Goal: Information Seeking & Learning: Find specific page/section

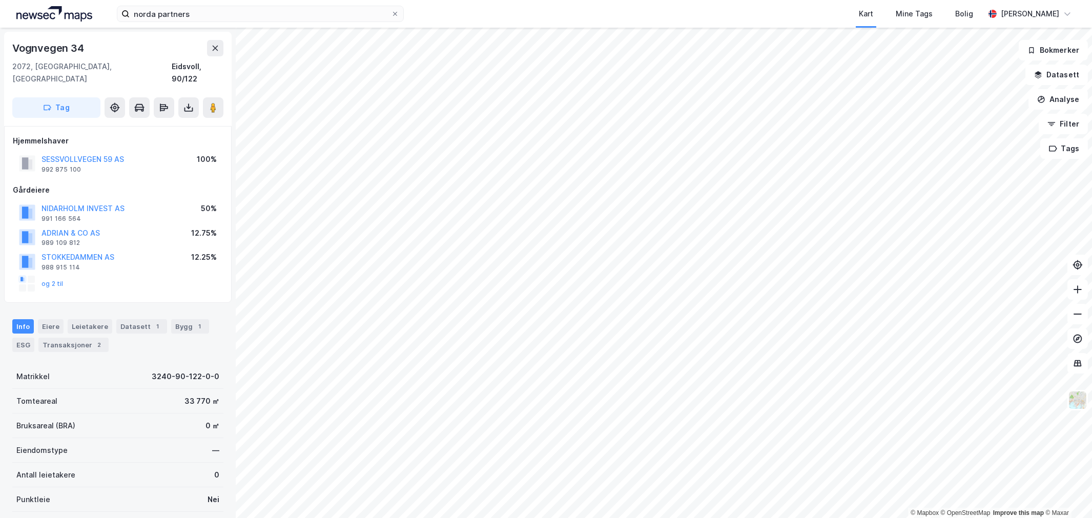
scroll to position [2, 0]
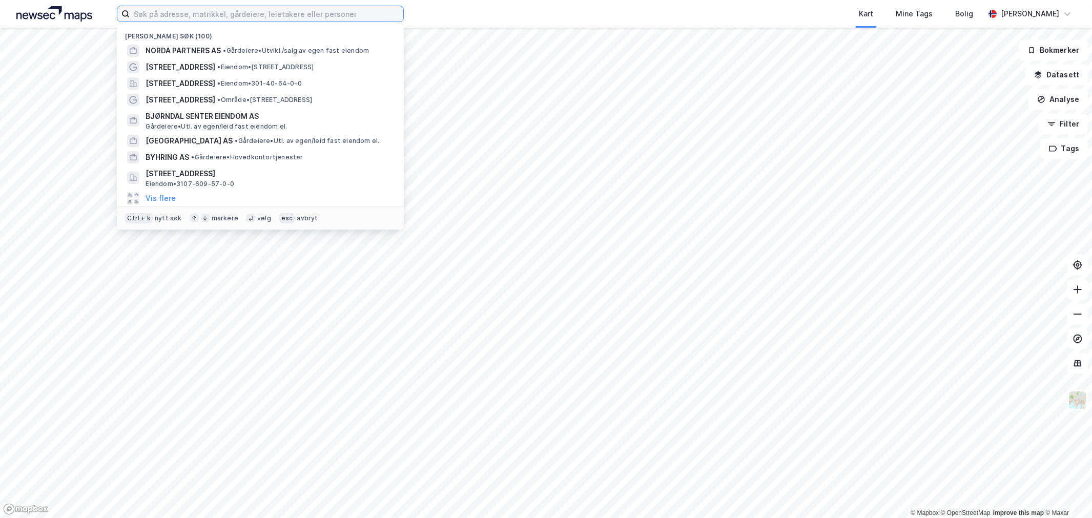
click at [222, 16] on input at bounding box center [267, 13] width 274 height 15
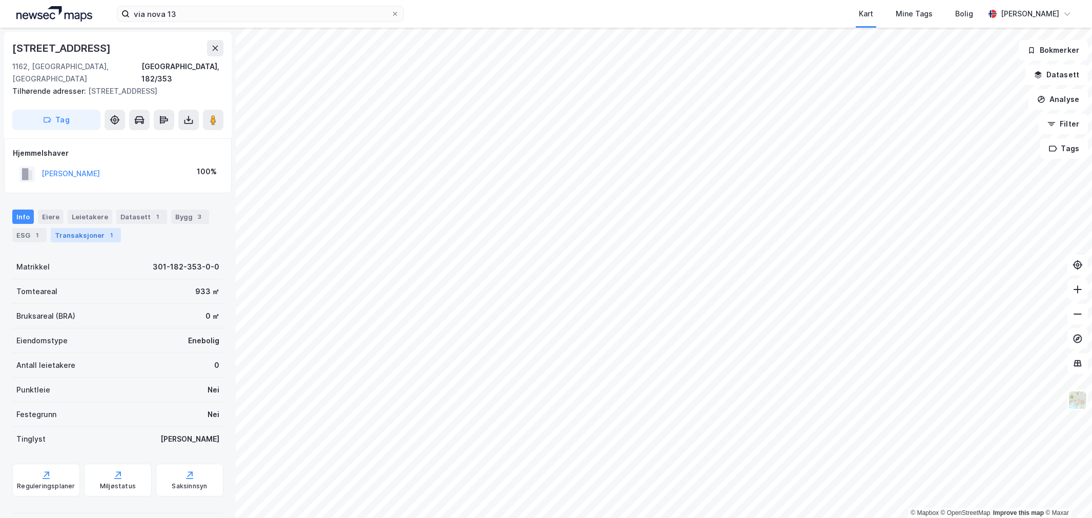
click at [94, 228] on div "Transaksjoner 1" at bounding box center [86, 235] width 70 height 14
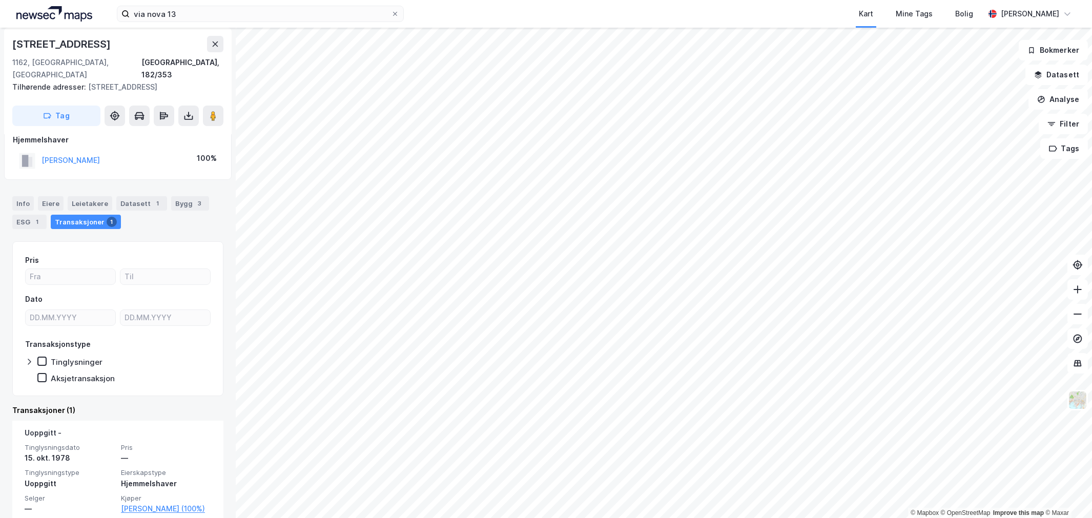
scroll to position [16, 0]
click at [193, 196] on div "Info Eiere Leietakere Datasett 1 Bygg 3 ESG 1 Transaksjoner 1" at bounding box center [117, 210] width 211 height 33
click at [196, 195] on div "Bygg 3" at bounding box center [190, 201] width 38 height 14
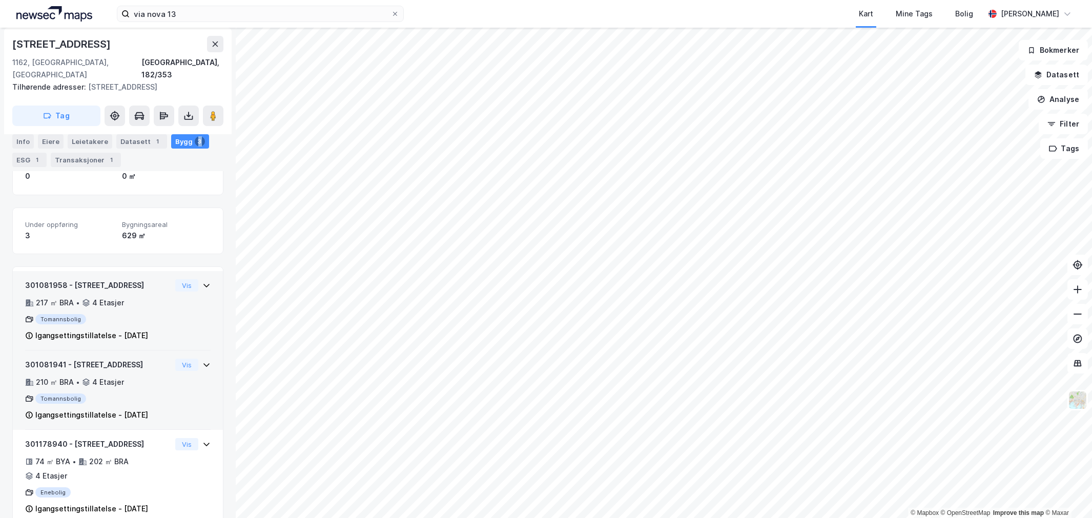
scroll to position [114, 0]
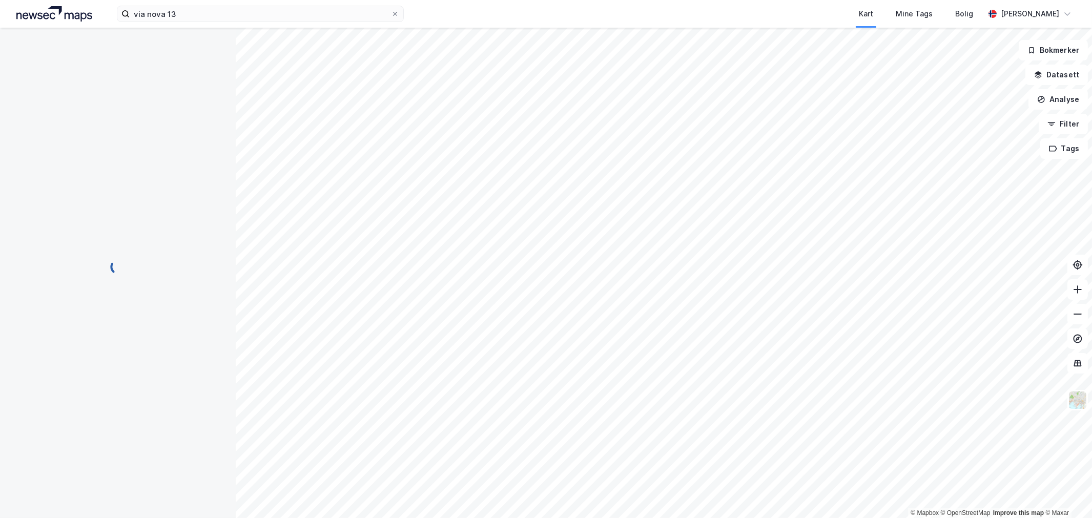
scroll to position [114, 0]
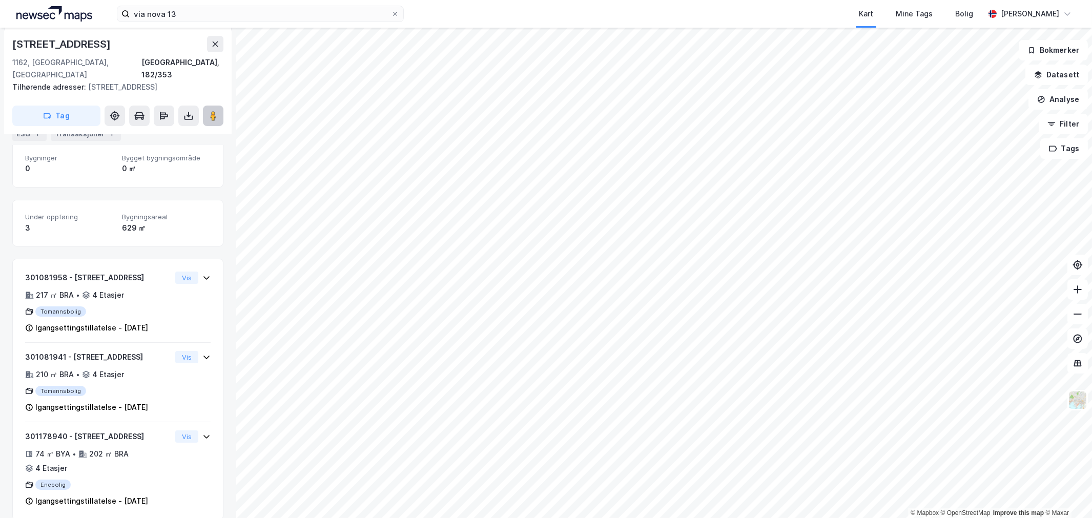
click at [217, 111] on icon at bounding box center [213, 116] width 10 height 10
click at [176, 4] on div "via nova 13 Kart Mine Tags Bolig Wilhelm Grøm" at bounding box center [546, 14] width 1092 height 28
click at [175, 11] on input "via nova 13" at bounding box center [260, 13] width 261 height 15
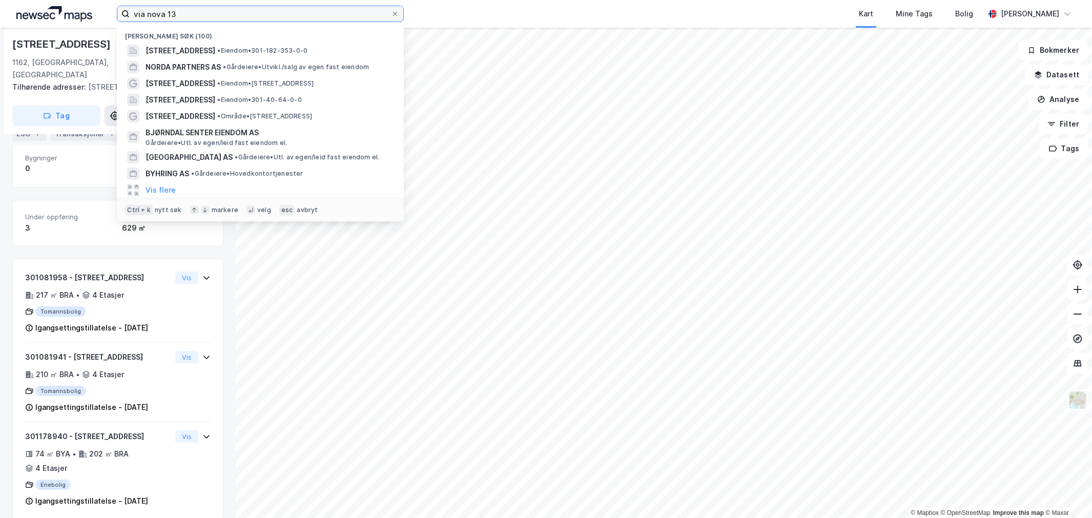
click at [175, 11] on input "via nova 13" at bounding box center [260, 13] width 261 height 15
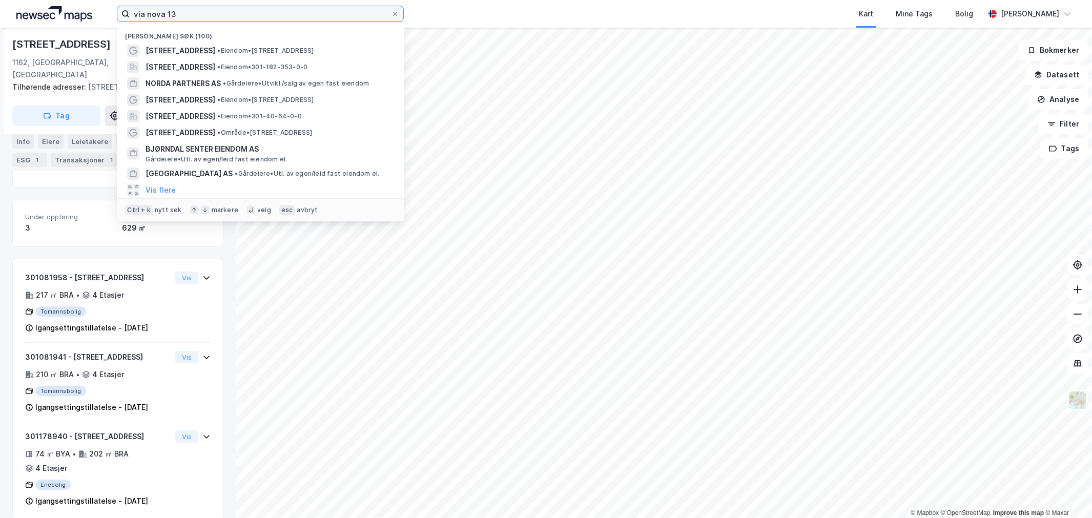
click at [149, 13] on input "via nova 13" at bounding box center [260, 13] width 261 height 15
paste input "JERNBANEVEIEN 115"
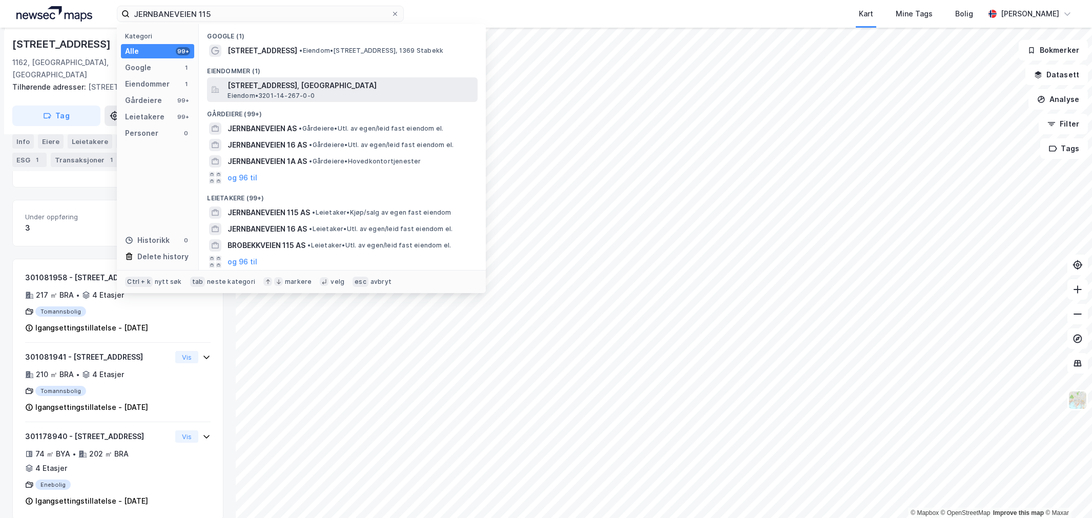
click at [273, 79] on span "Jernbaneveien 115, 1369, STABEKK, BÆRUM" at bounding box center [351, 85] width 246 height 12
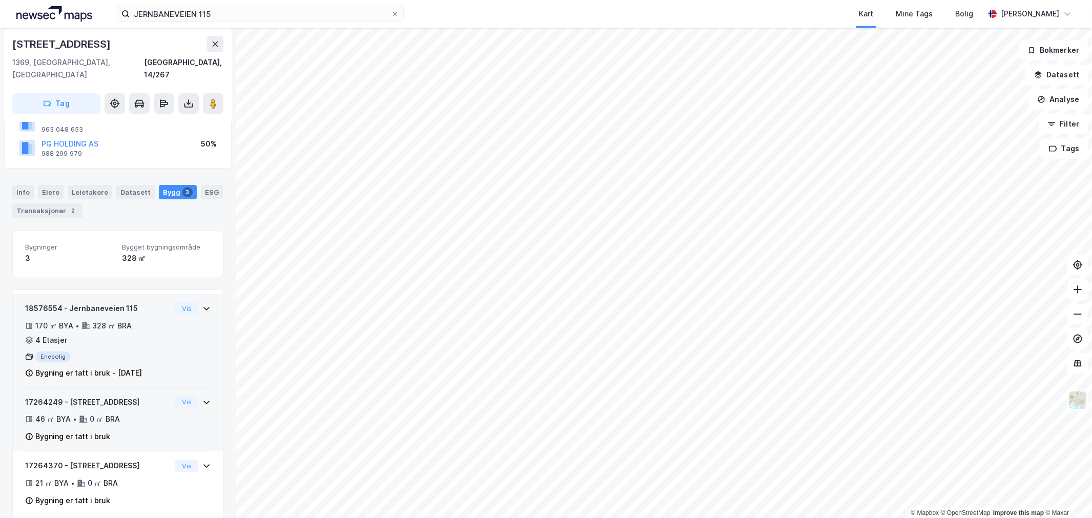
scroll to position [91, 0]
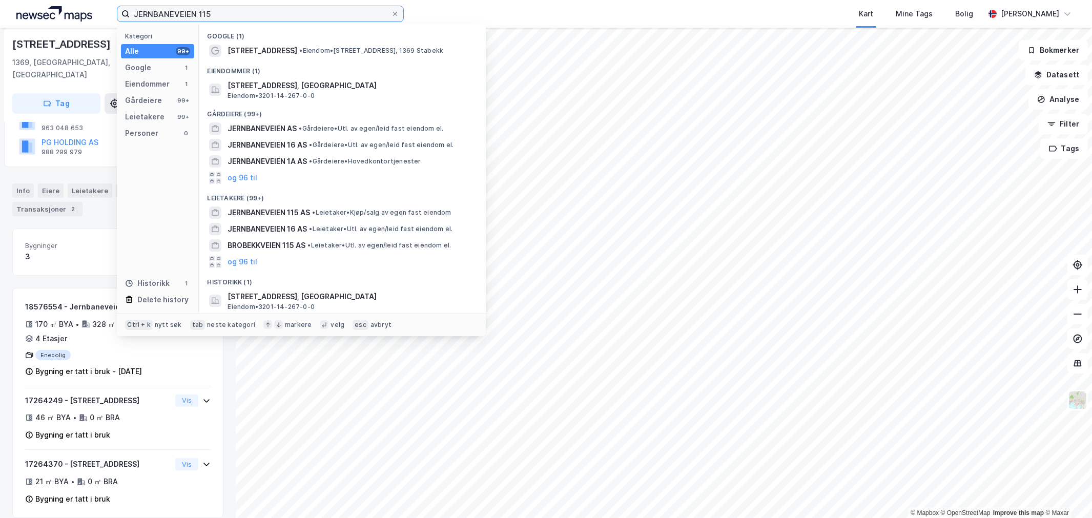
click at [187, 19] on input "JERNBANEVEIEN 115" at bounding box center [260, 13] width 261 height 15
paste input "Shv1 AS"
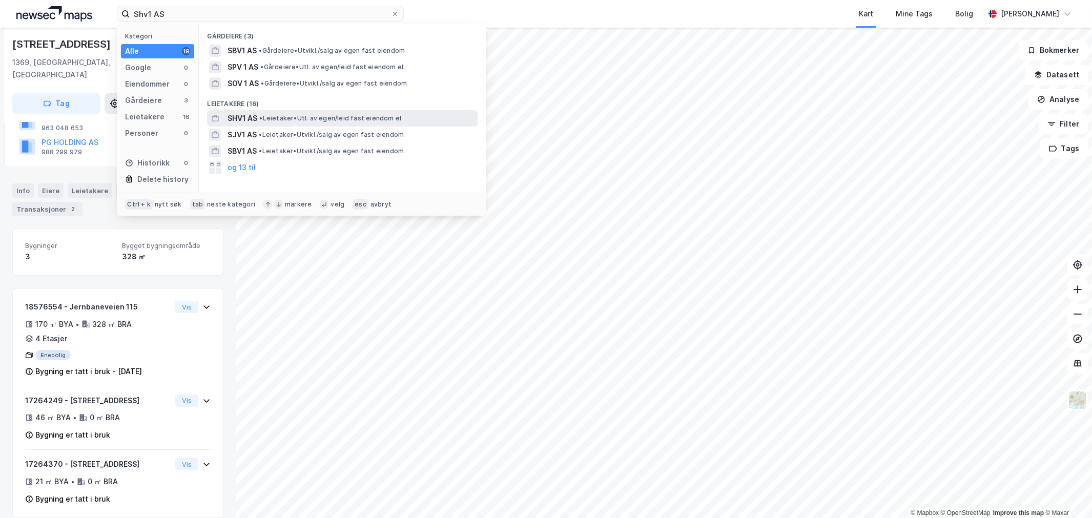
click at [286, 115] on span "• Leietaker • Utl. av egen/leid fast eiendom el." at bounding box center [331, 118] width 144 height 8
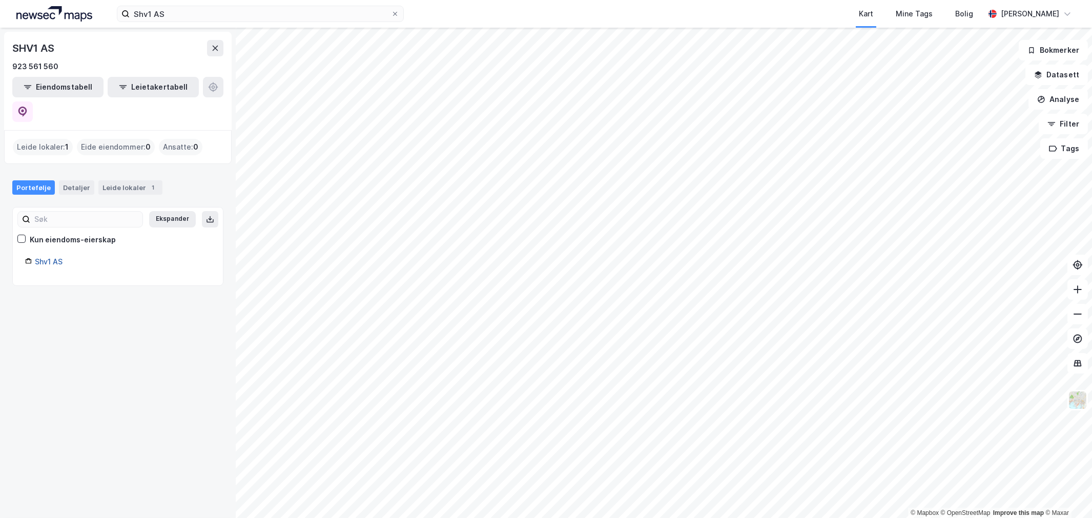
click at [47, 257] on link "Shv1 AS" at bounding box center [49, 261] width 28 height 9
drag, startPoint x: 59, startPoint y: 123, endPoint x: 114, endPoint y: 124, distance: 54.8
click at [65, 139] on div "Leide lokaler : 1" at bounding box center [43, 147] width 60 height 16
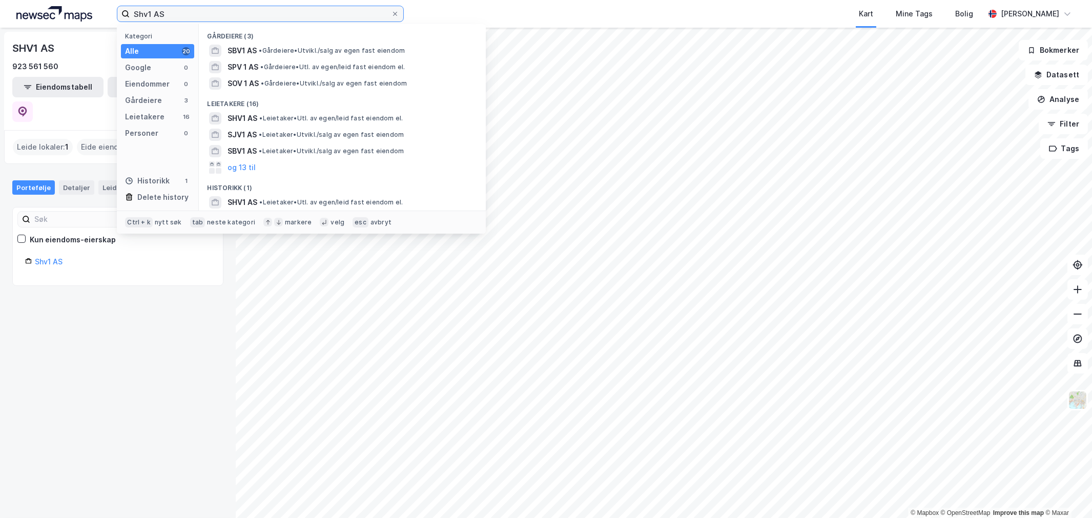
click at [146, 14] on input "Shv1 AS" at bounding box center [260, 13] width 261 height 15
paste input "Imvik"
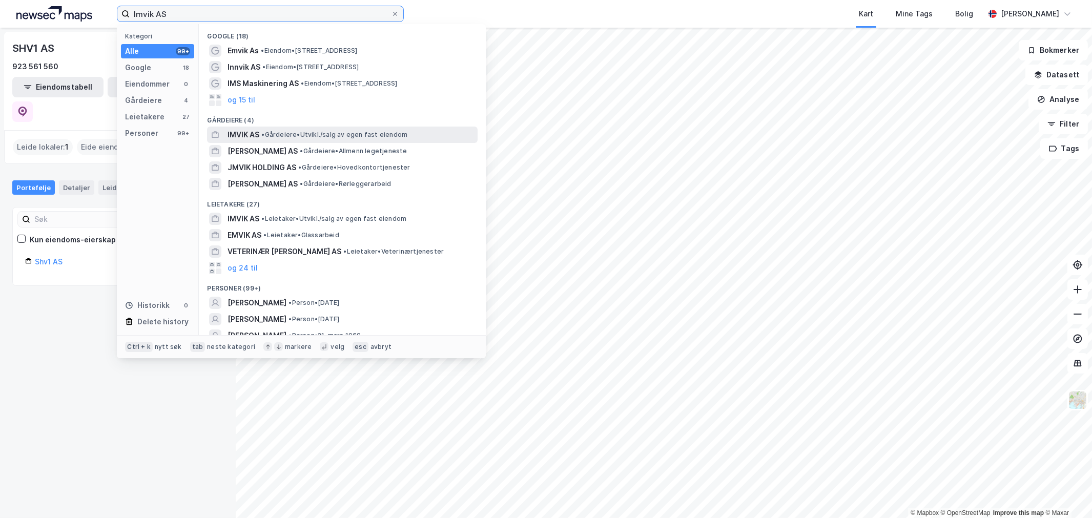
type input "Imvik AS"
click at [227, 132] on div "IMVIK AS • Gårdeiere • Utvikl./salg av egen fast eiendom" at bounding box center [342, 135] width 271 height 16
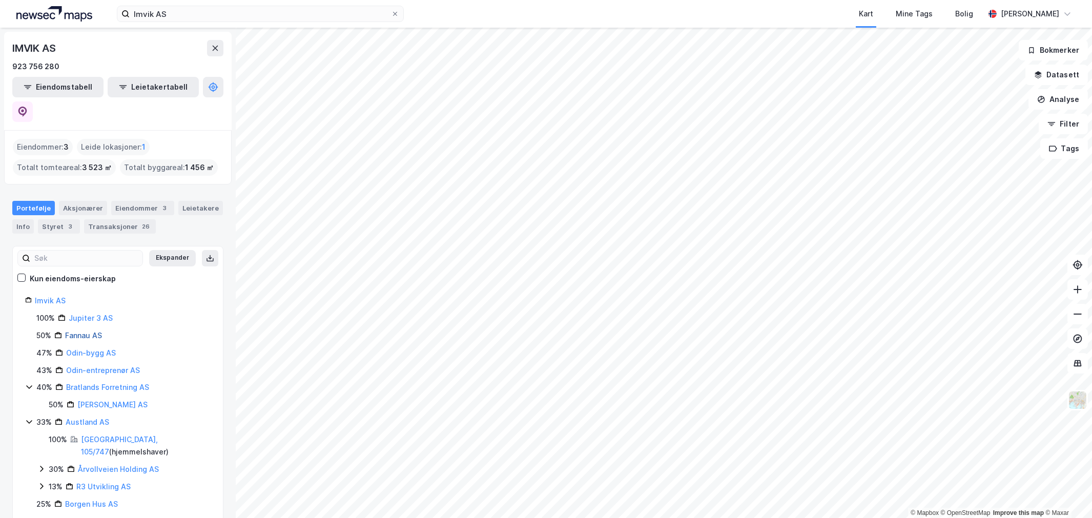
scroll to position [50, 0]
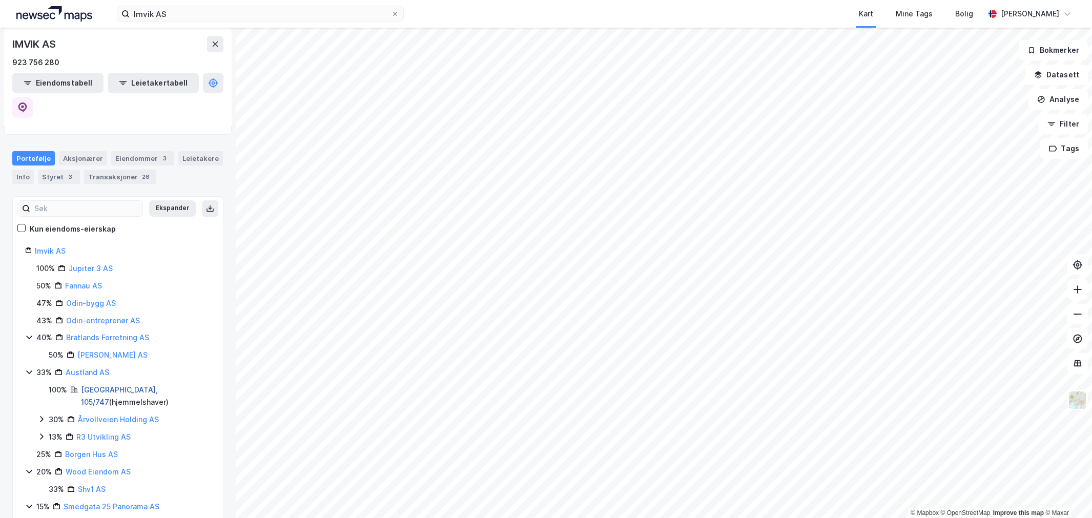
click at [91, 385] on link "Oslo, 105/747" at bounding box center [119, 395] width 77 height 21
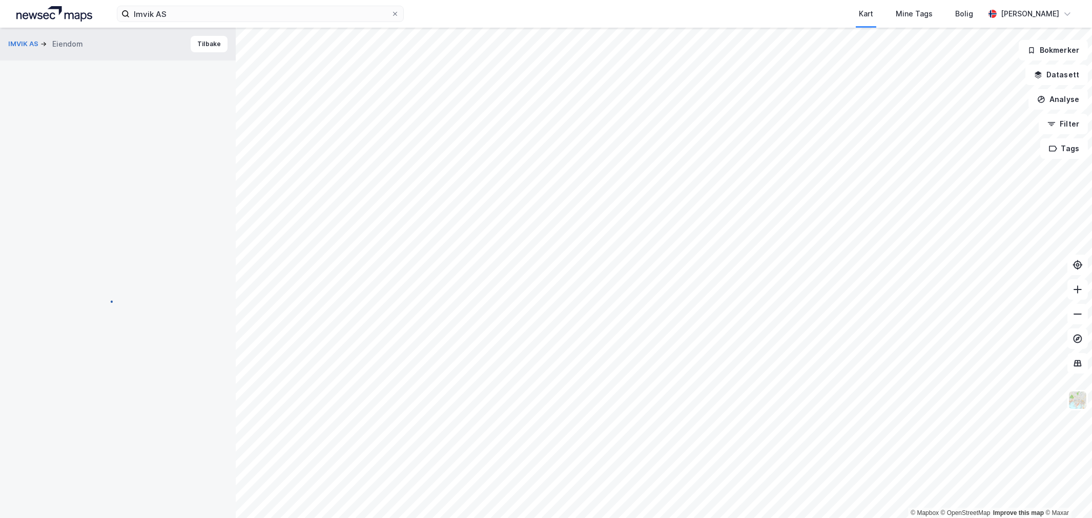
scroll to position [91, 0]
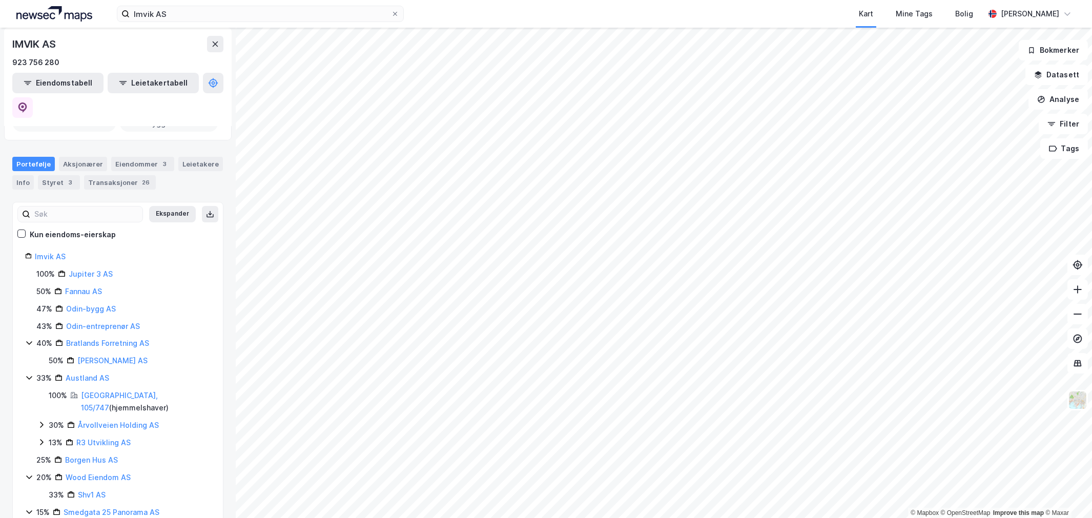
scroll to position [50, 0]
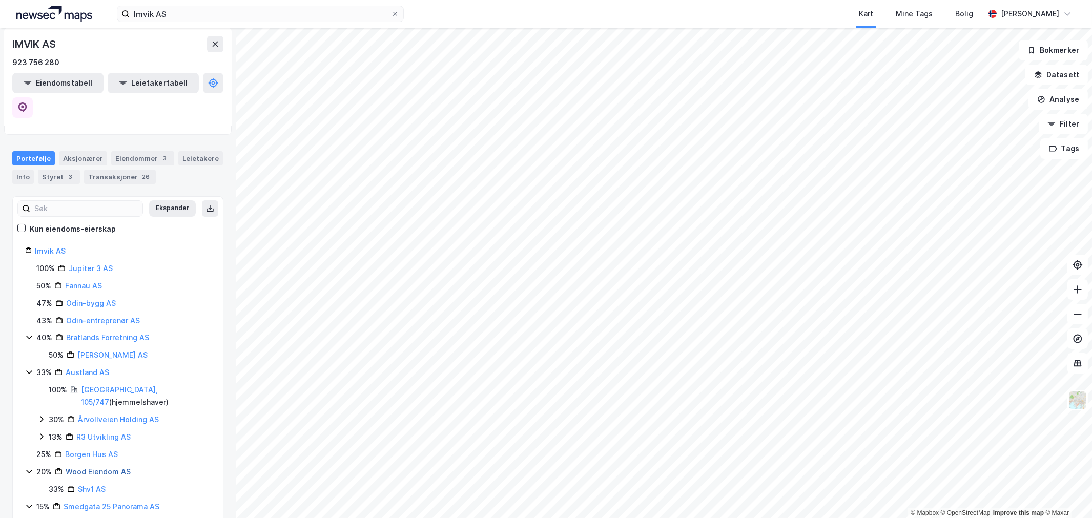
click at [91, 467] on link "Wood Eiendom AS" at bounding box center [98, 471] width 65 height 9
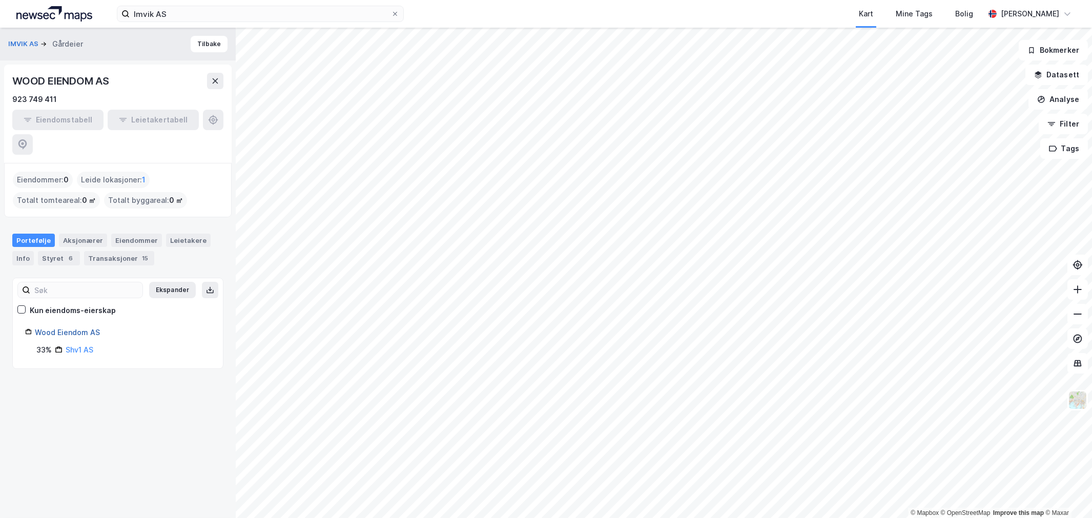
click at [74, 328] on link "Wood Eiendom AS" at bounding box center [67, 332] width 65 height 9
click at [19, 41] on button "IMVIK AS" at bounding box center [24, 44] width 32 height 10
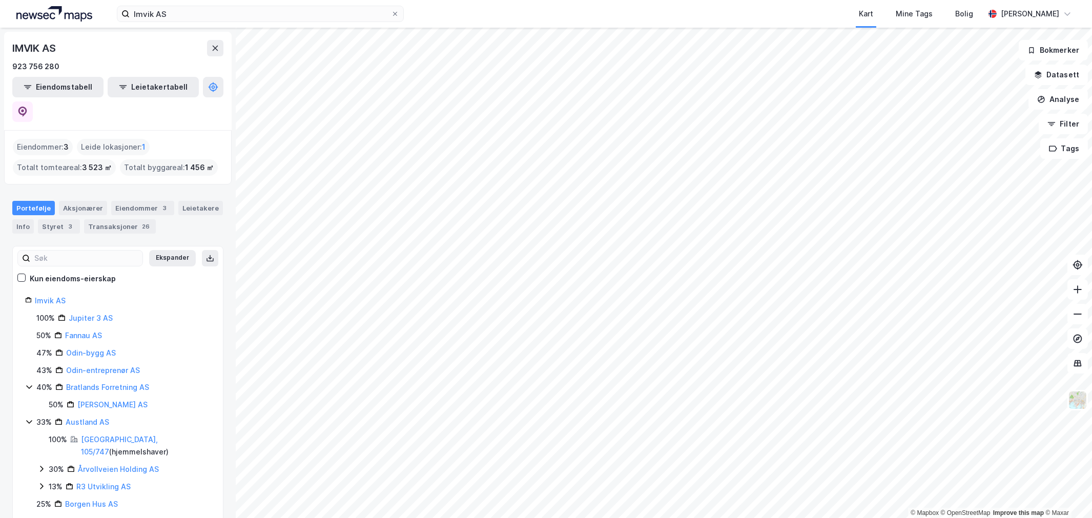
click at [29, 517] on icon at bounding box center [29, 521] width 8 height 8
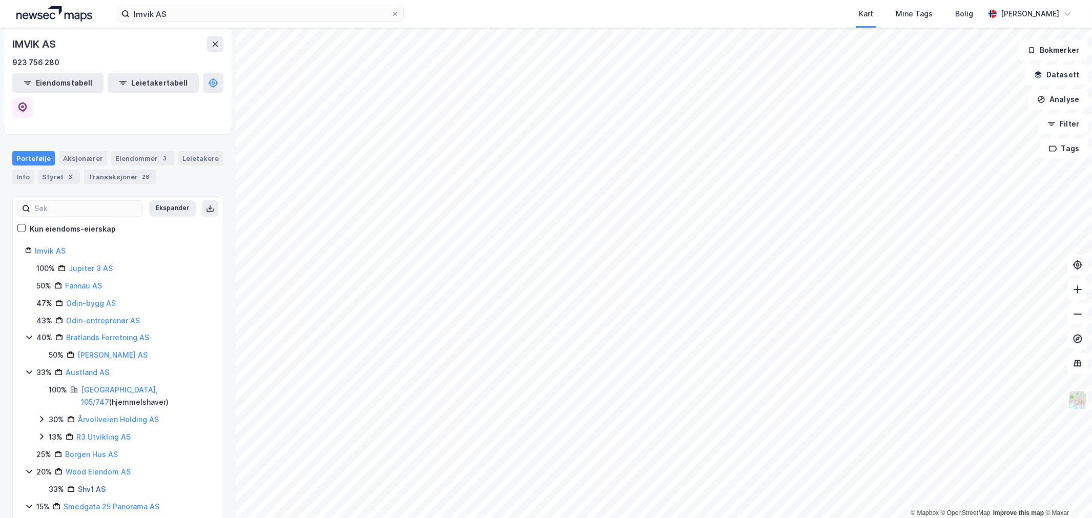
click at [91, 485] on link "Shv1 AS" at bounding box center [92, 489] width 28 height 9
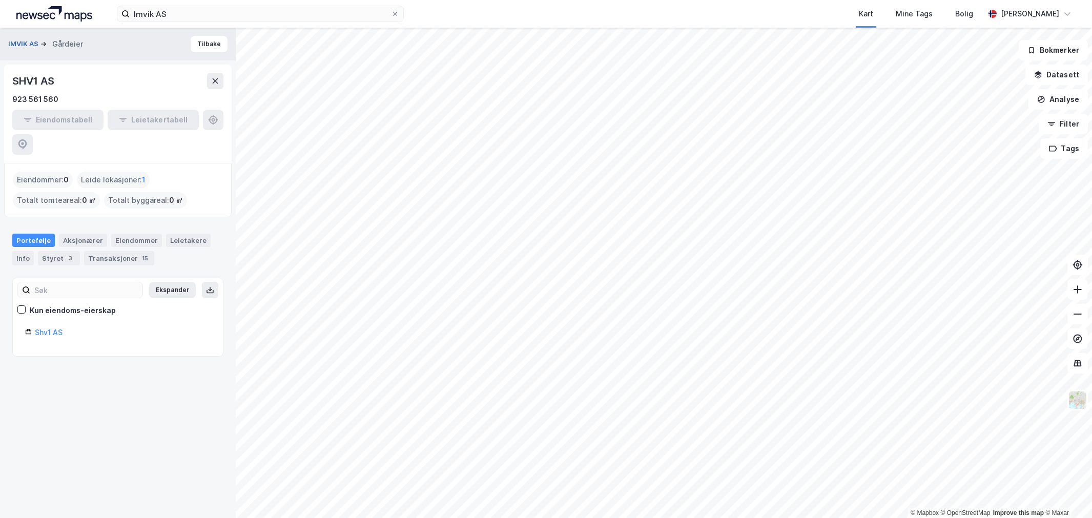
click at [18, 40] on button "IMVIK AS" at bounding box center [24, 44] width 32 height 10
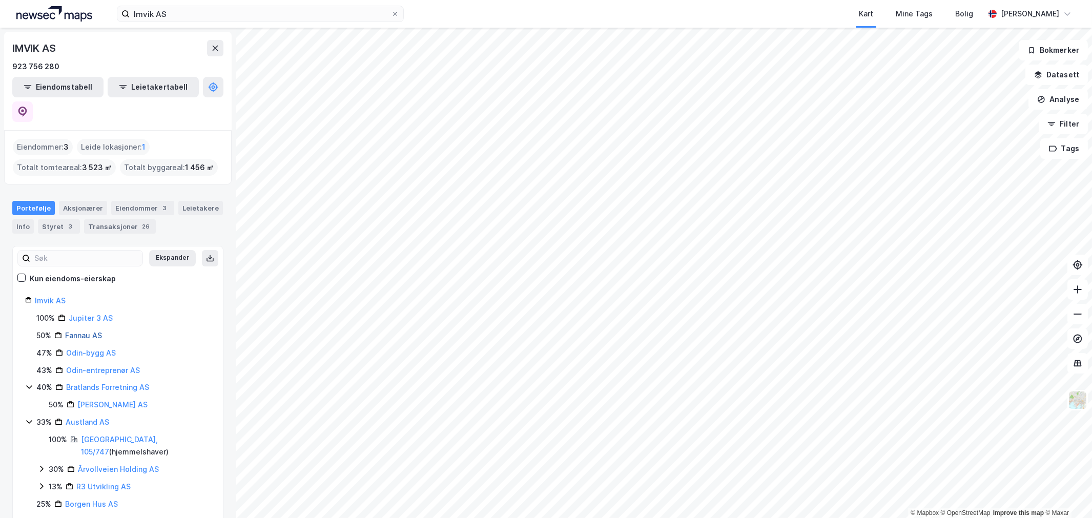
click at [94, 331] on link "Fannau AS" at bounding box center [83, 335] width 37 height 9
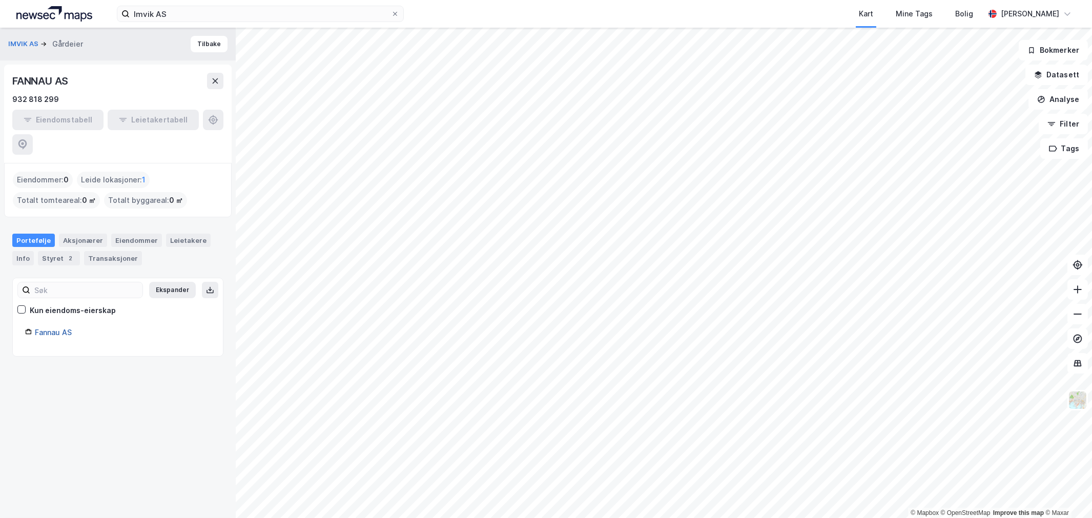
click at [45, 328] on link "Fannau AS" at bounding box center [53, 332] width 37 height 9
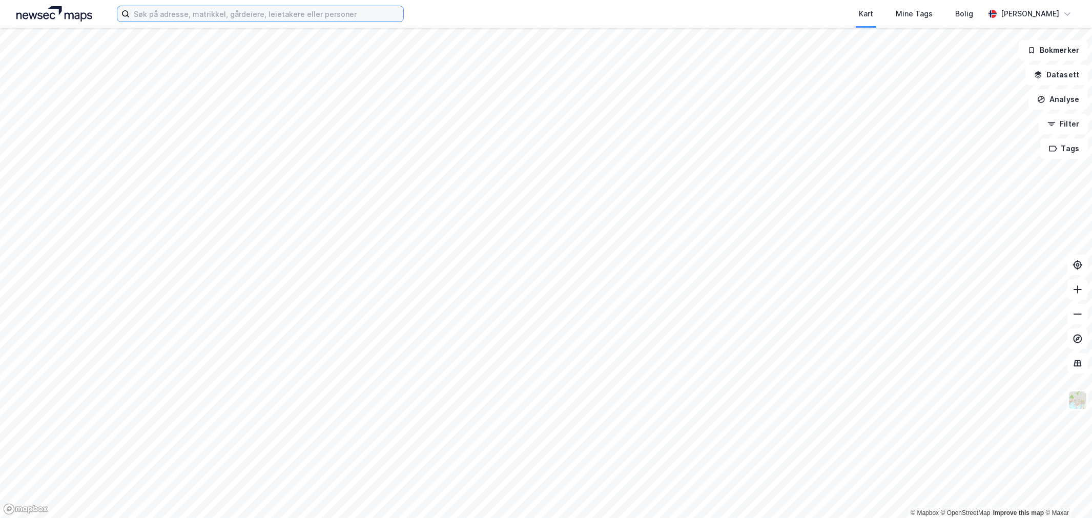
click at [296, 17] on input at bounding box center [267, 13] width 274 height 15
paste input "Årvollveien 15, 0590 Oslo"
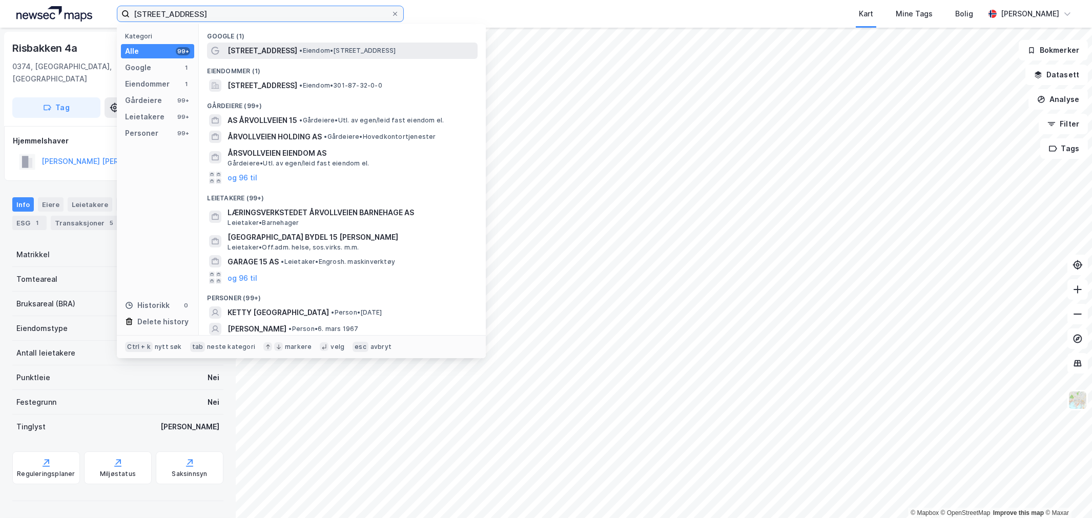
type input "Årvollveien 15, 0590 Oslo"
click at [299, 52] on span "• Eiendom • Årvollveien 15, 0590 Oslo" at bounding box center [347, 51] width 96 height 8
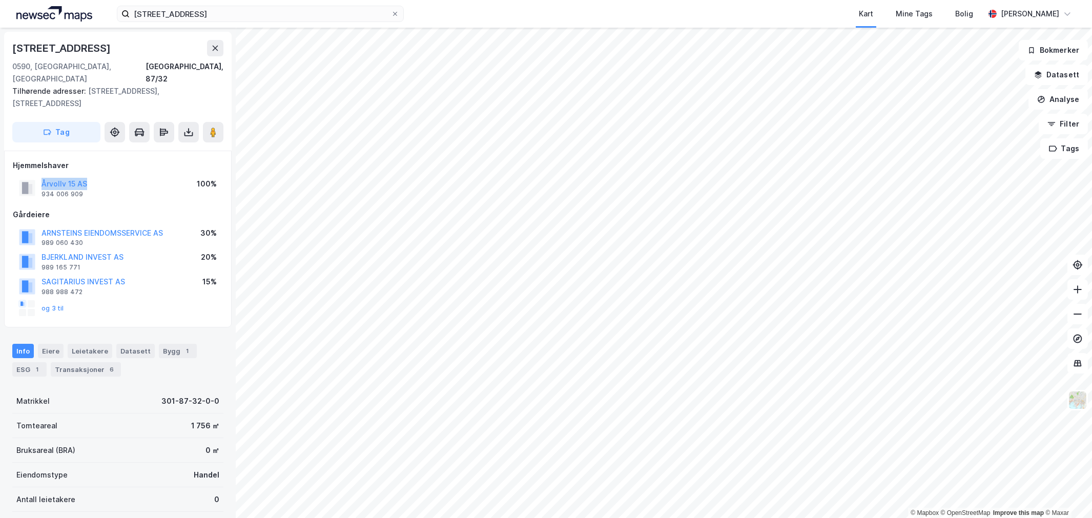
drag, startPoint x: 122, startPoint y: 157, endPoint x: 31, endPoint y: 156, distance: 90.7
click at [31, 176] on div "Årvollv 15 AS 934 006 909 100%" at bounding box center [118, 188] width 210 height 25
click at [70, 52] on div "Årvollveien 15" at bounding box center [62, 48] width 100 height 16
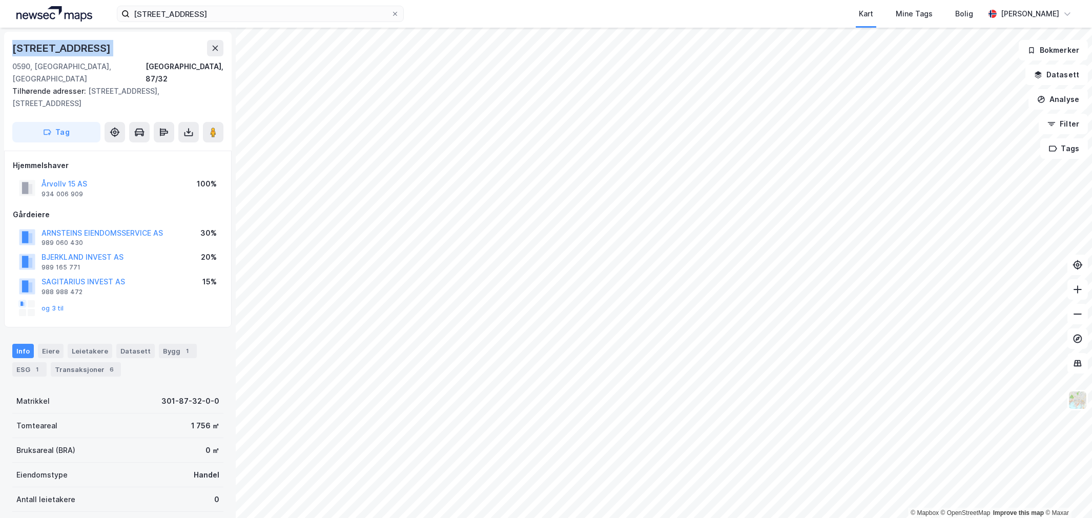
copy div "Årvollveien 15"
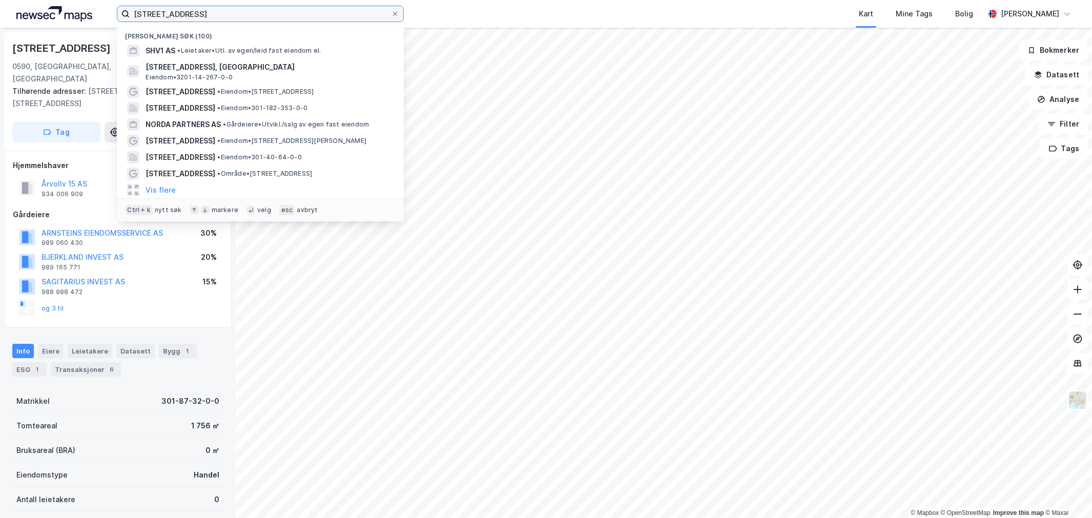
click at [160, 11] on input "Årvollveien 15, 0590 Oslo" at bounding box center [260, 13] width 261 height 15
